Goal: Information Seeking & Learning: Find specific fact

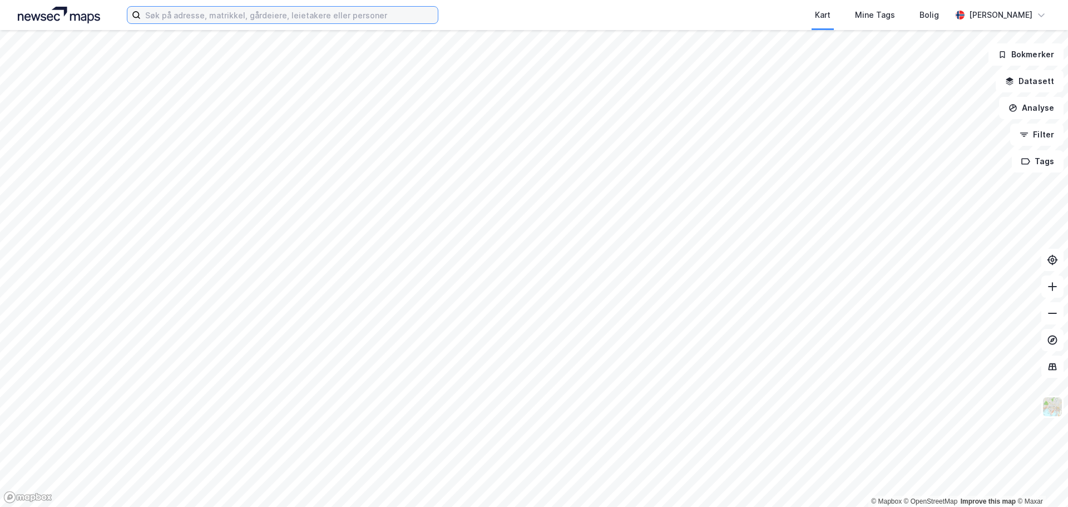
click at [293, 22] on input at bounding box center [289, 15] width 297 height 17
paste input "[PERSON_NAME]"
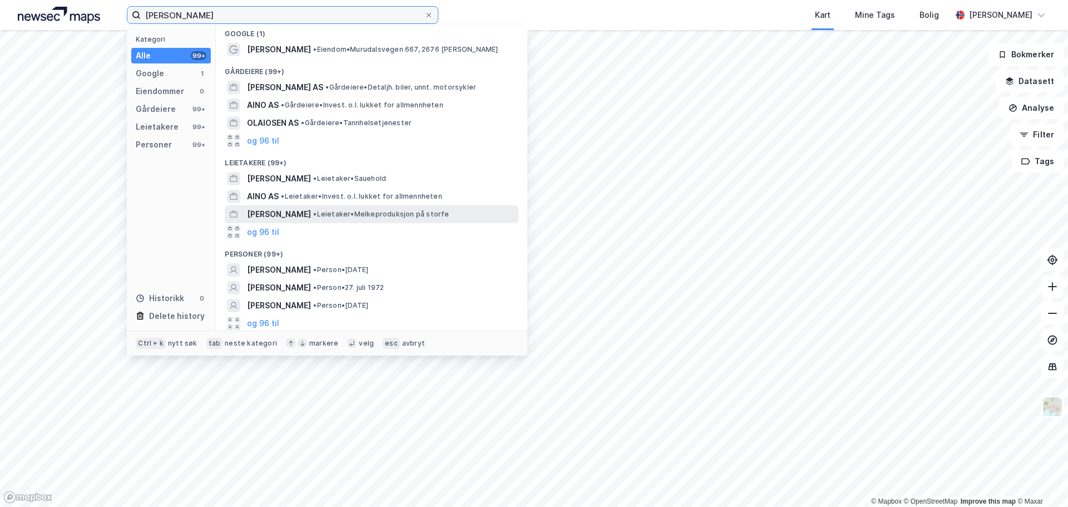
scroll to position [7, 0]
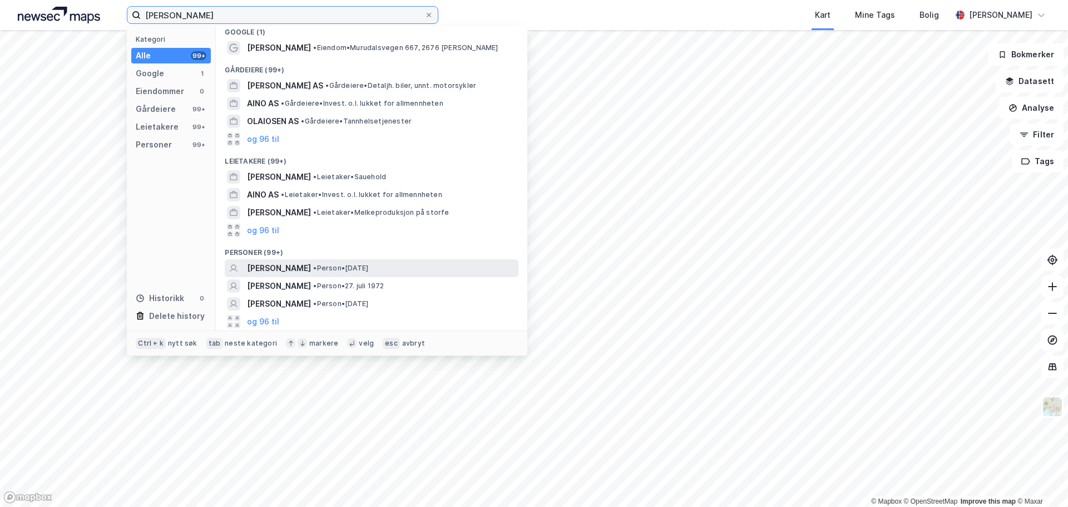
type input "[PERSON_NAME]"
click at [311, 266] on span "[PERSON_NAME]" at bounding box center [279, 267] width 64 height 13
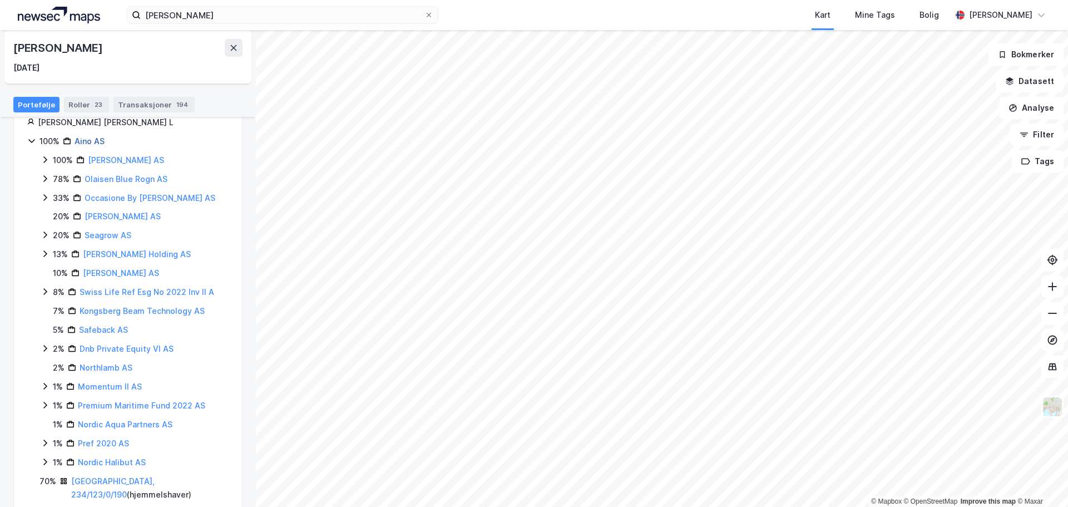
scroll to position [139, 0]
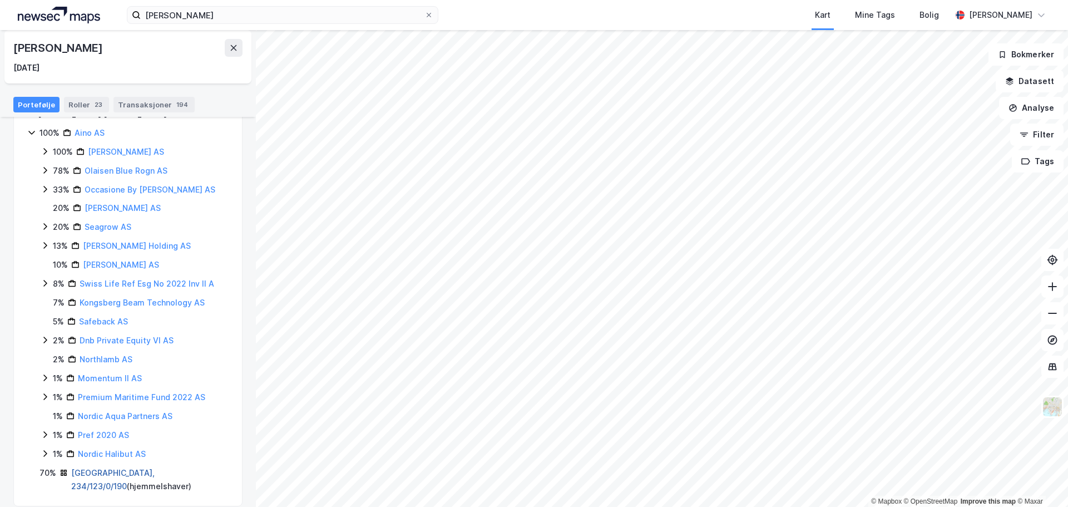
click at [113, 470] on link "[GEOGRAPHIC_DATA], 234/123/0/190" at bounding box center [112, 479] width 83 height 23
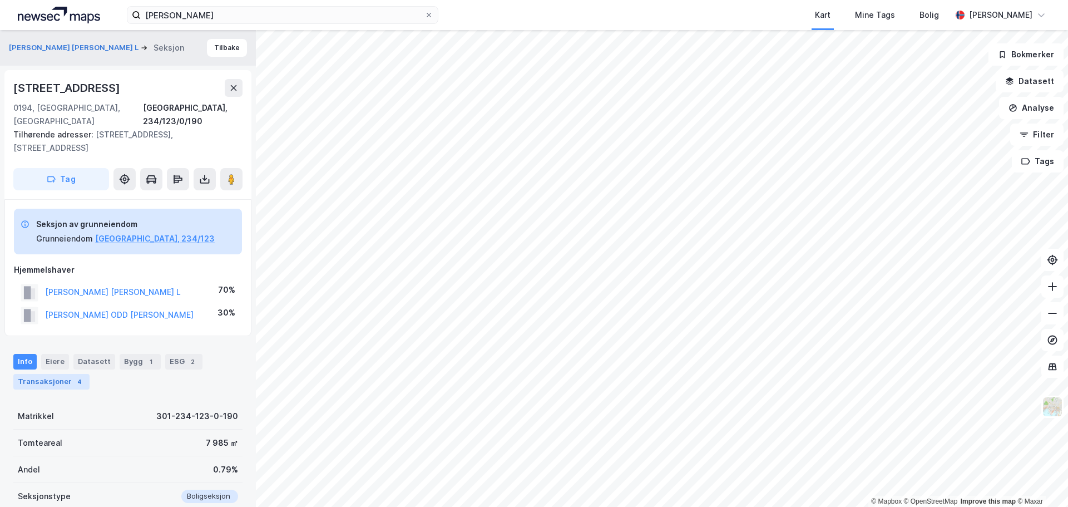
click at [34, 374] on div "Transaksjoner 4" at bounding box center [51, 382] width 76 height 16
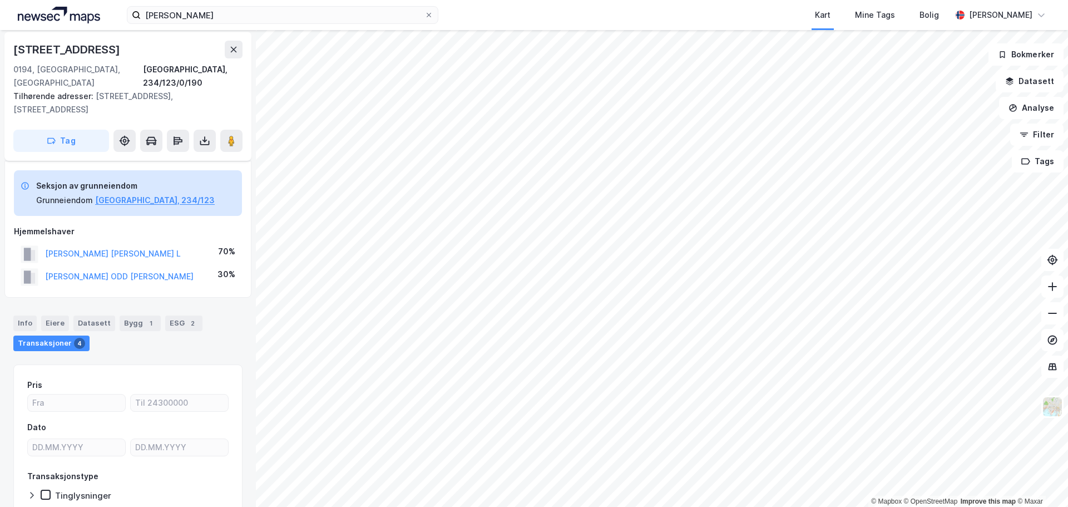
scroll to position [22, 0]
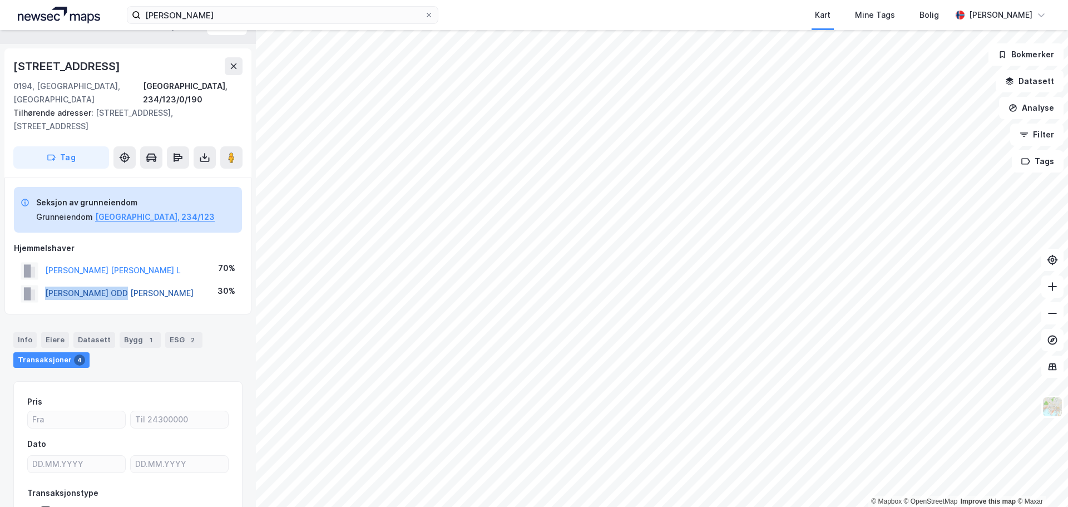
drag, startPoint x: 144, startPoint y: 269, endPoint x: 45, endPoint y: 267, distance: 99.1
click at [45, 282] on div "[PERSON_NAME] [PERSON_NAME] 30%" at bounding box center [128, 293] width 228 height 23
copy button "[PERSON_NAME] ODD [PERSON_NAME]"
click at [0, 0] on button "[PERSON_NAME] [PERSON_NAME] L" at bounding box center [0, 0] width 0 height 0
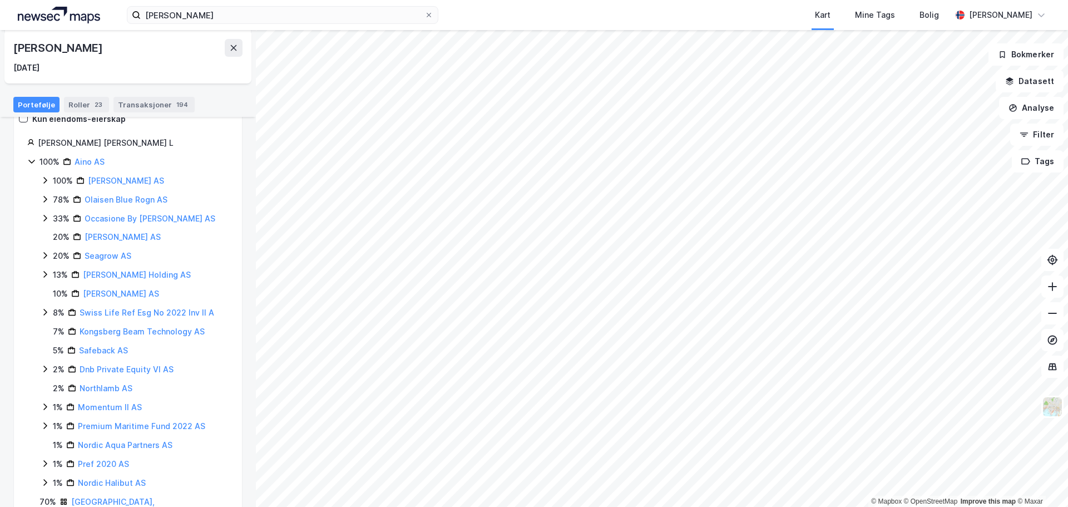
scroll to position [111, 0]
click at [117, 180] on link "[PERSON_NAME] AS" at bounding box center [126, 179] width 76 height 9
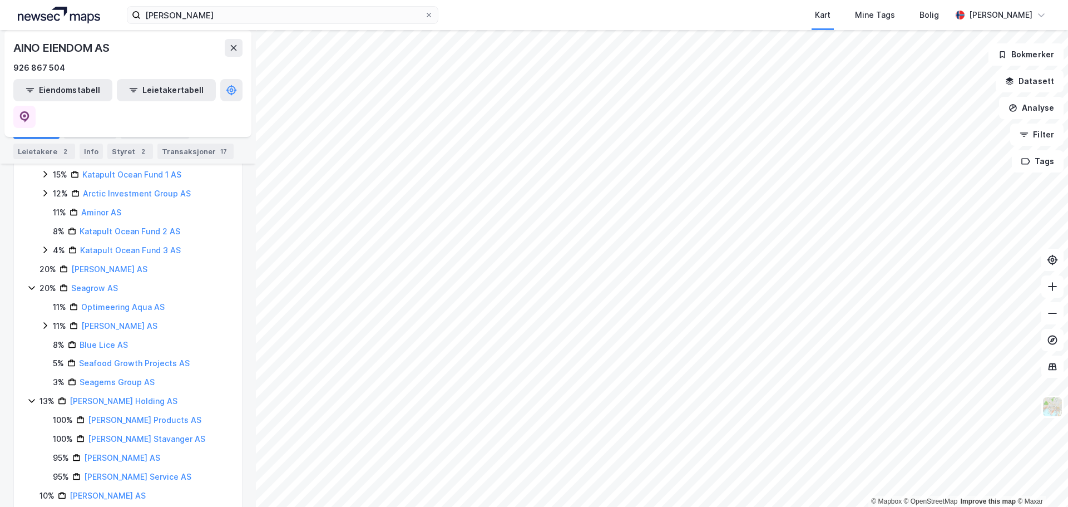
scroll to position [56, 0]
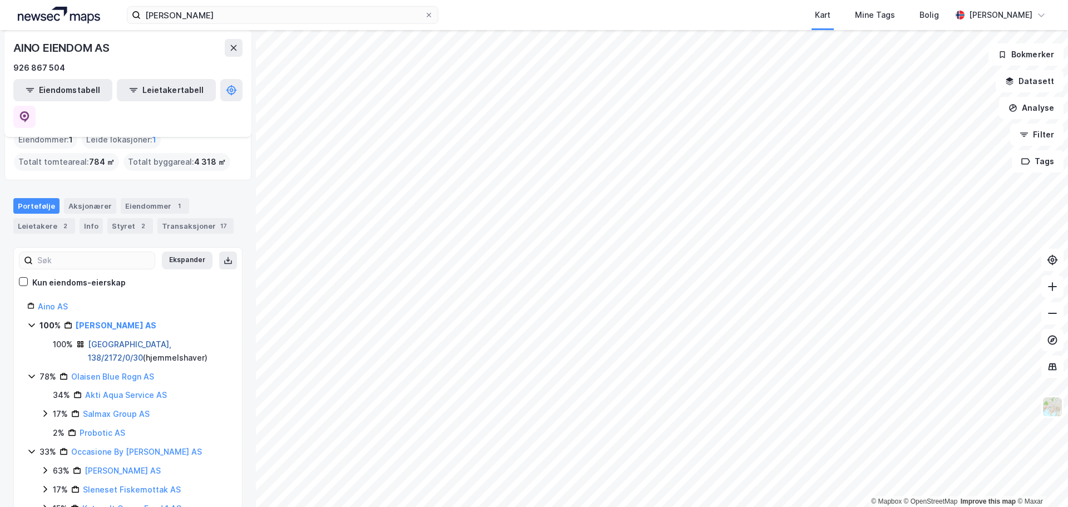
click at [131, 339] on link "[GEOGRAPHIC_DATA], 138/2172/0/30" at bounding box center [129, 350] width 83 height 23
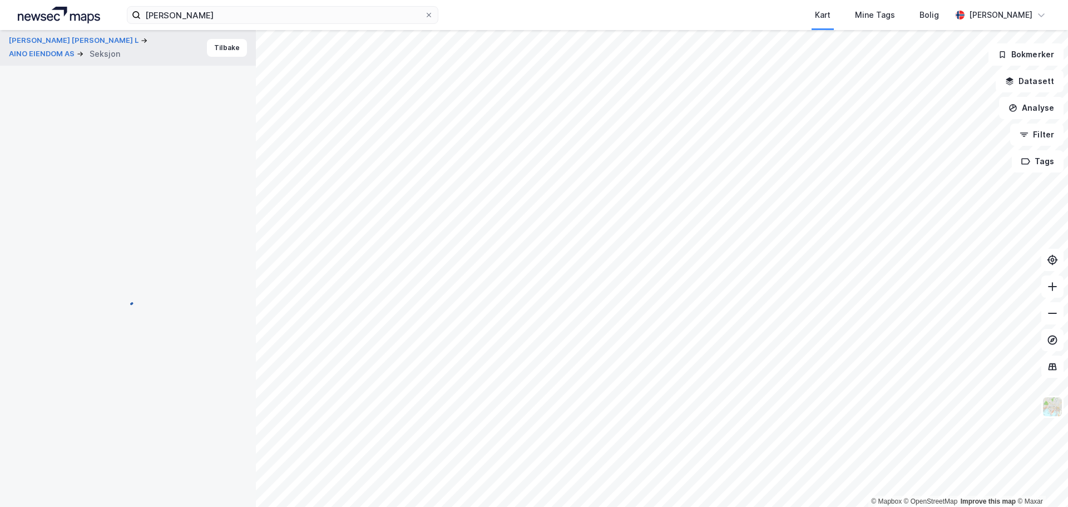
scroll to position [22, 0]
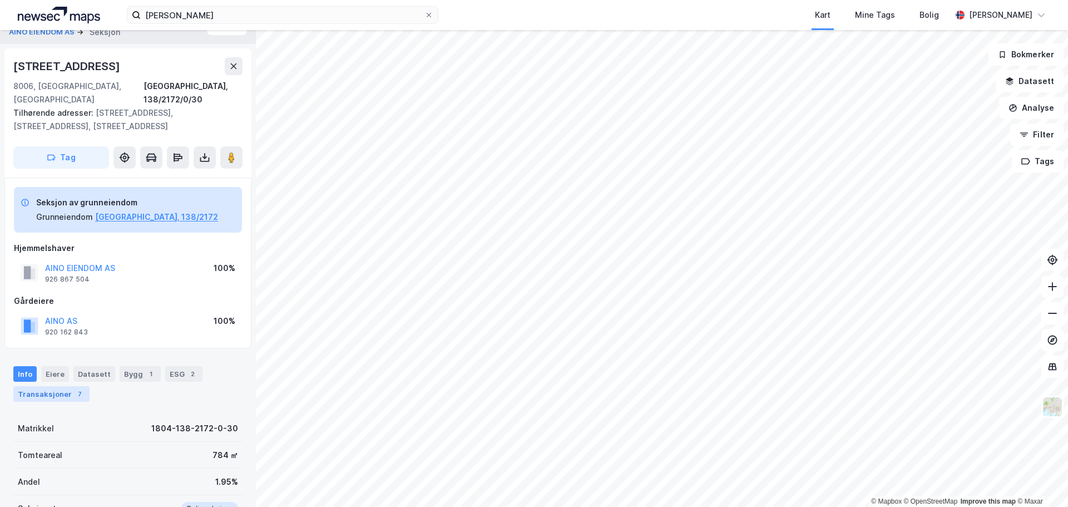
click at [61, 386] on div "Transaksjoner 7" at bounding box center [51, 394] width 76 height 16
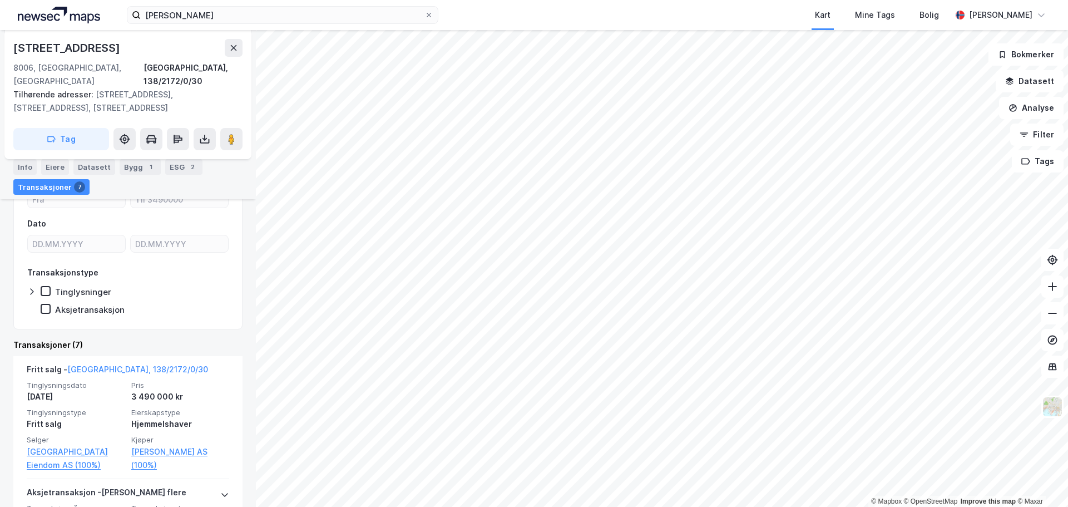
scroll to position [292, 0]
